Goal: Task Accomplishment & Management: Use online tool/utility

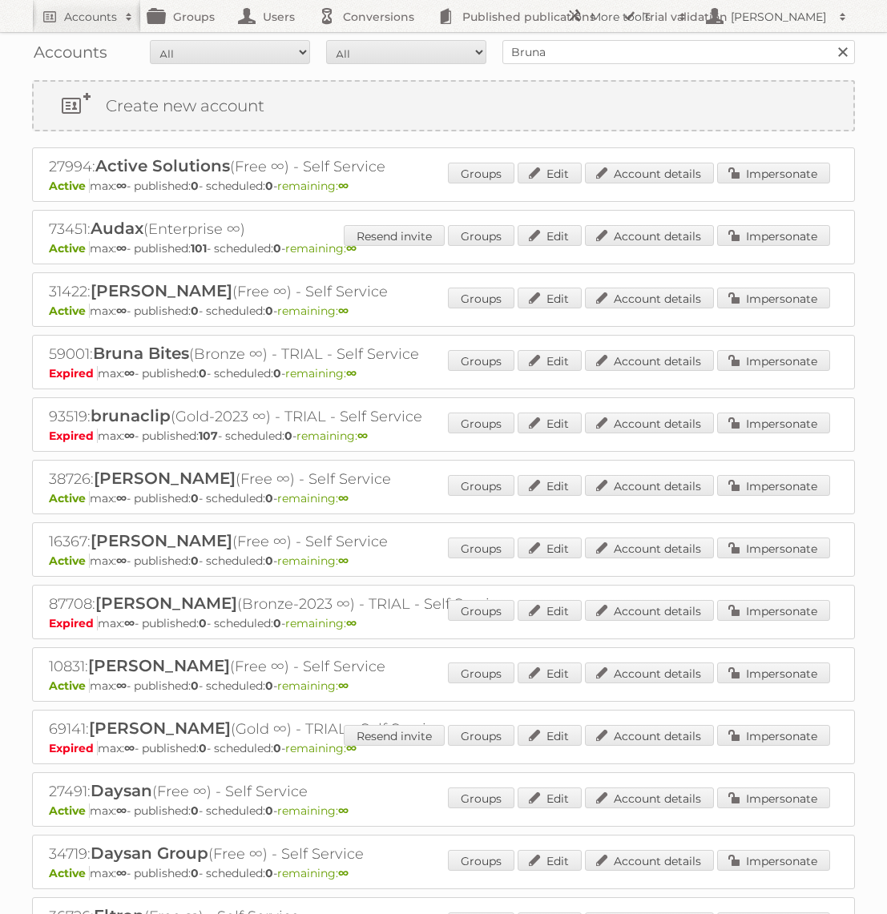
click at [586, 50] on input "Bruna" at bounding box center [678, 52] width 352 height 24
type input "GAMMA BE"
click at [830, 40] on input "Search" at bounding box center [842, 52] width 24 height 24
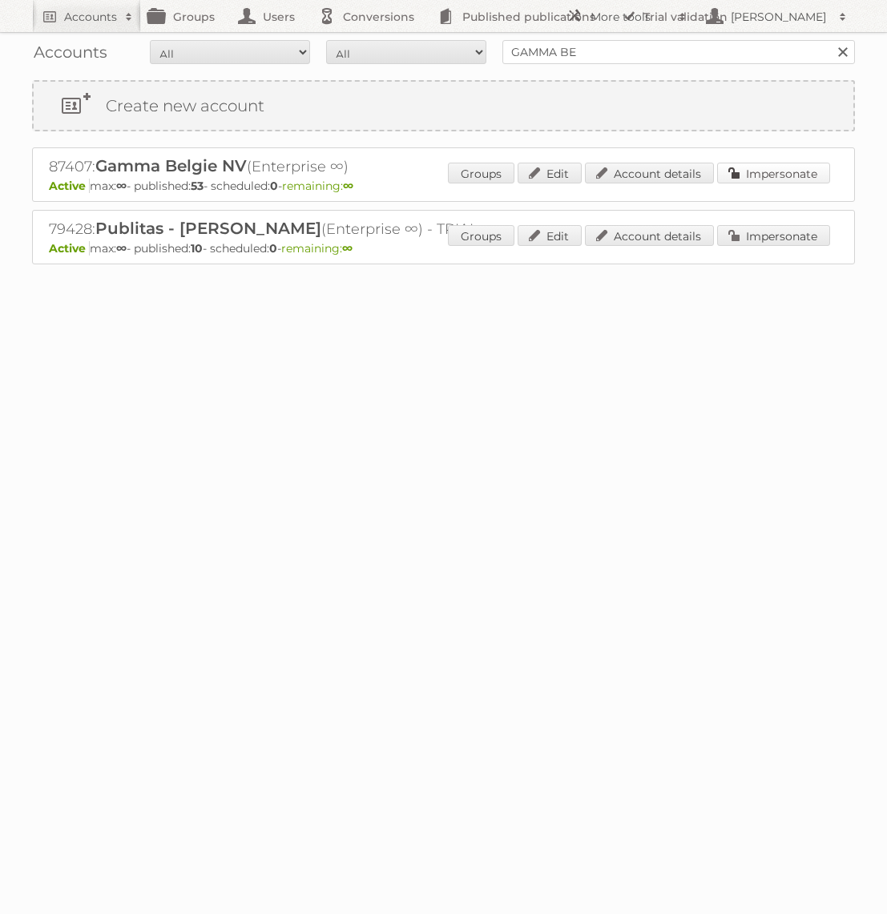
click at [751, 179] on link "Impersonate" at bounding box center [773, 173] width 113 height 21
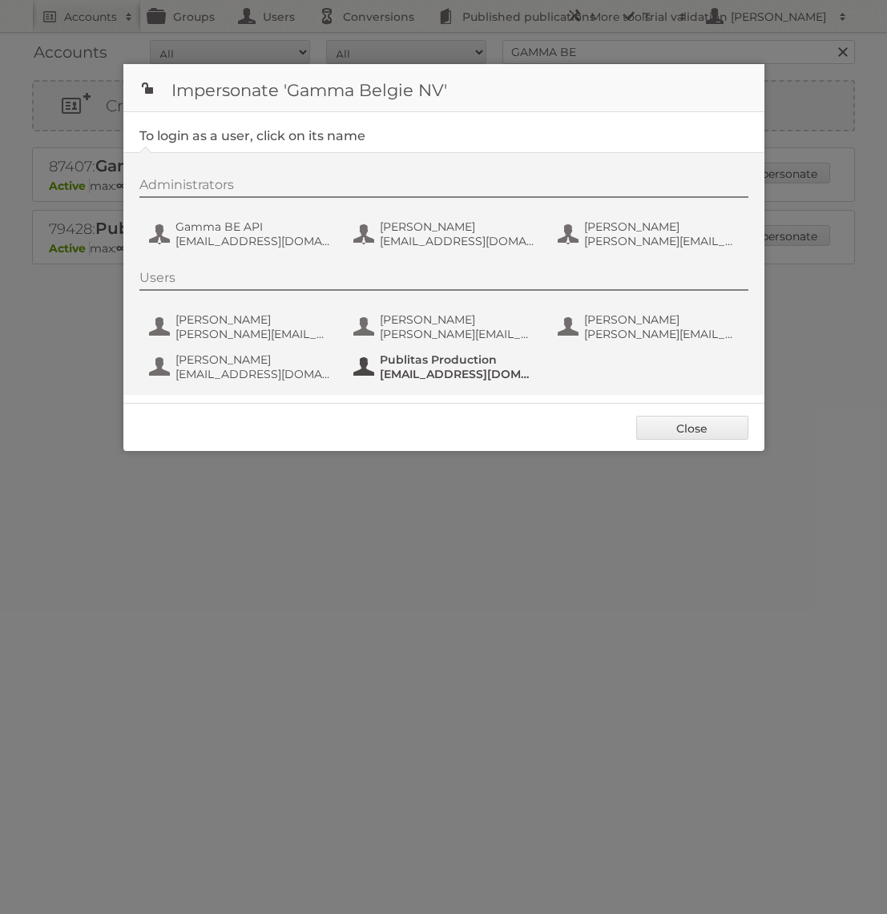
click at [479, 359] on span "Publitas Production" at bounding box center [457, 359] width 155 height 14
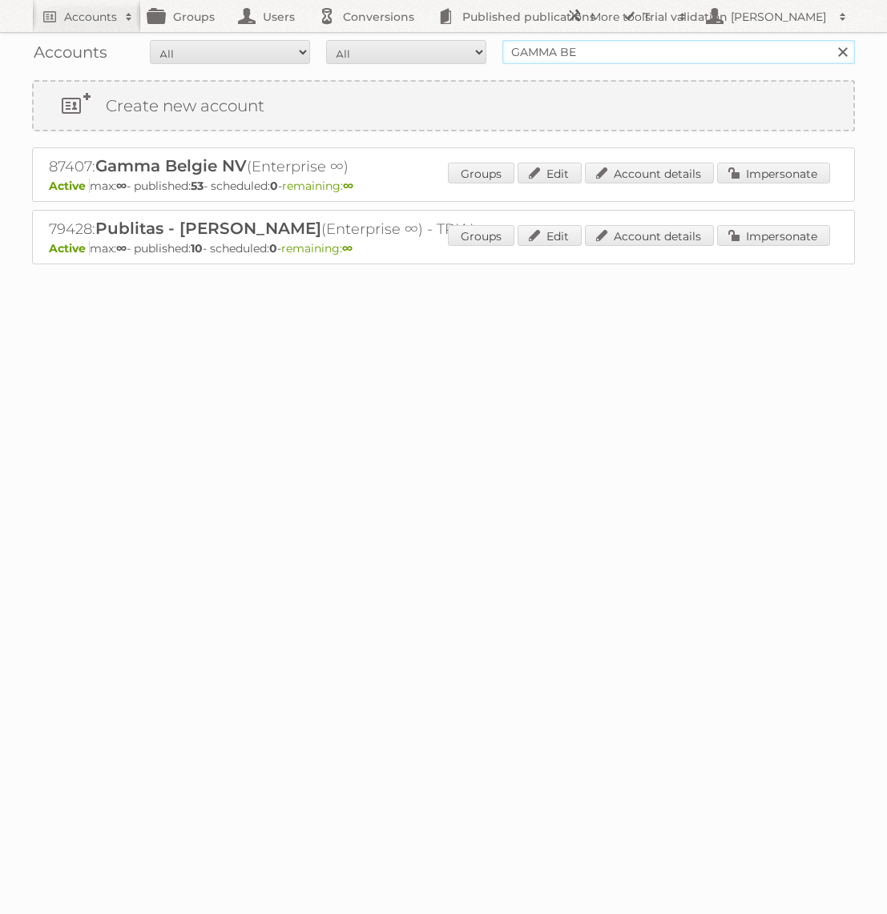
click at [566, 52] on input "GAMMA BE" at bounding box center [678, 52] width 352 height 24
type input "GAMMA"
click at [830, 40] on input "Search" at bounding box center [842, 52] width 24 height 24
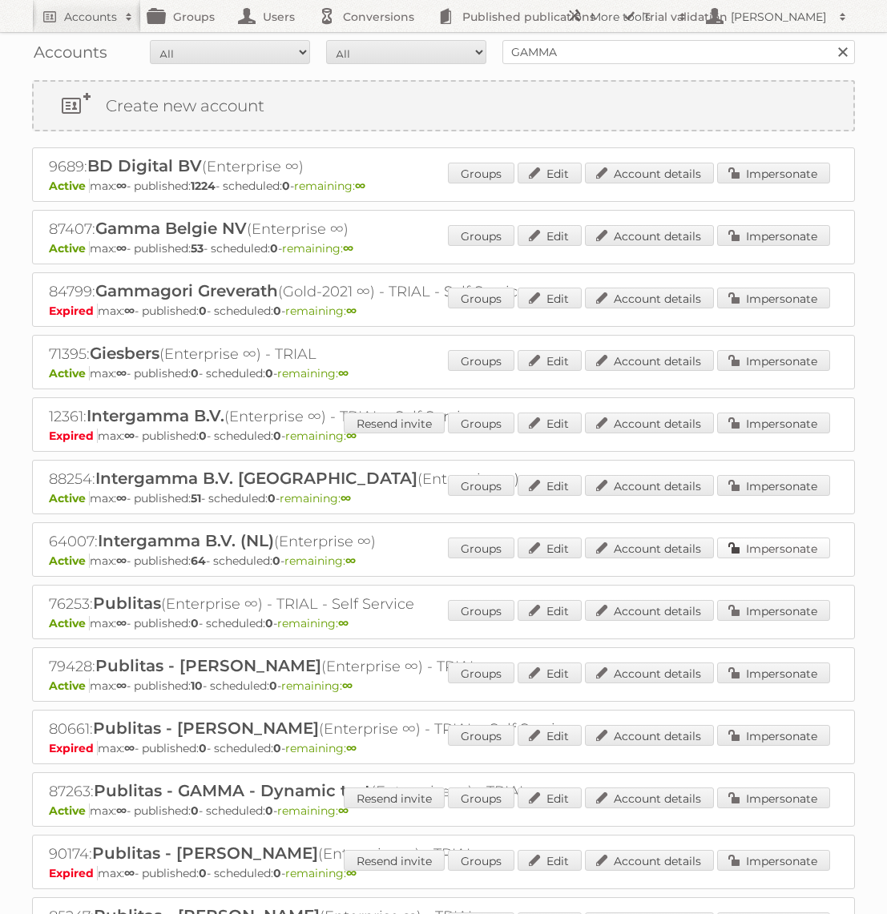
click at [806, 541] on link "Impersonate" at bounding box center [773, 547] width 113 height 21
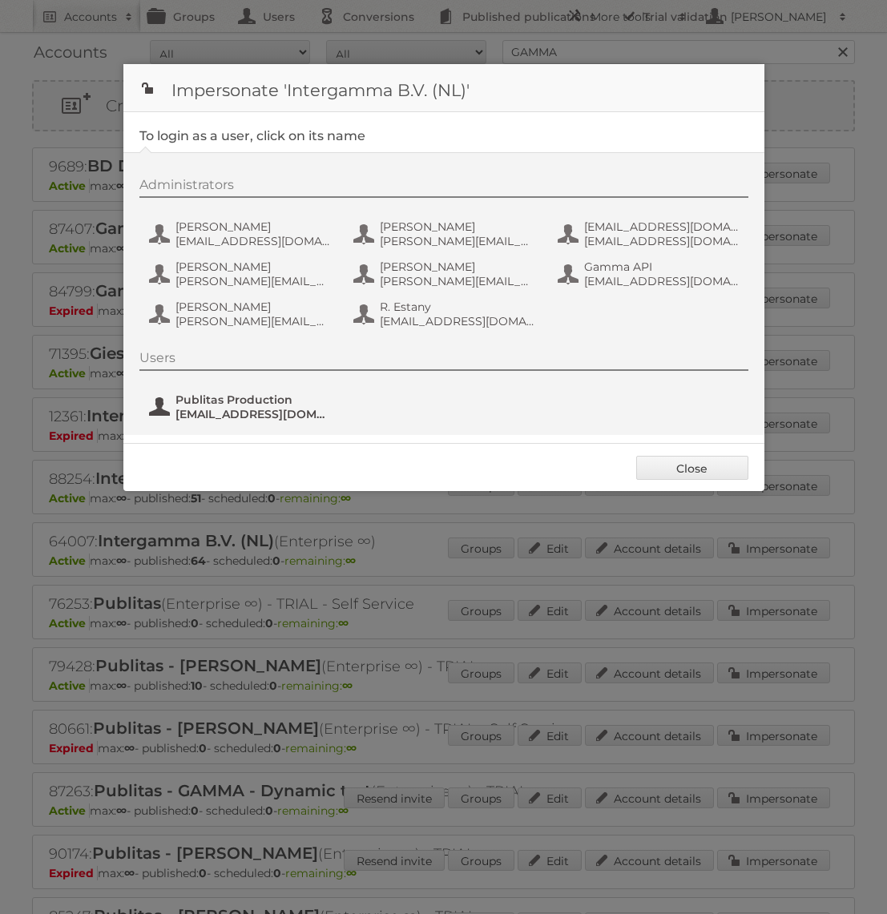
click at [232, 412] on span "fs+gamma@publitas.com" at bounding box center [252, 414] width 155 height 14
